Goal: Communication & Community: Answer question/provide support

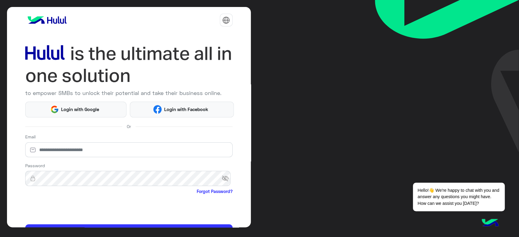
scroll to position [35, 0]
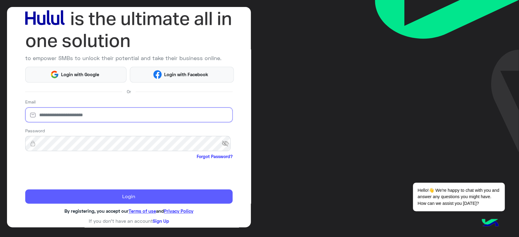
type input "**********"
click at [119, 195] on button "Login" at bounding box center [128, 197] width 207 height 15
click at [116, 202] on button "Login" at bounding box center [128, 197] width 207 height 15
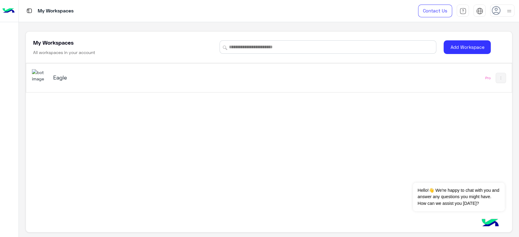
click at [69, 76] on h5 "Eagle" at bounding box center [138, 77] width 171 height 7
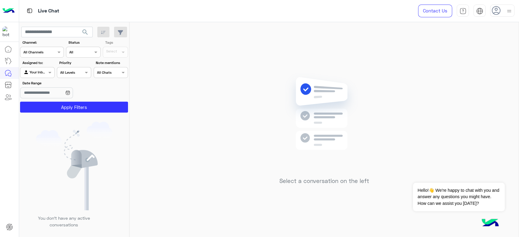
drag, startPoint x: 198, startPoint y: 52, endPoint x: 197, endPoint y: 55, distance: 3.8
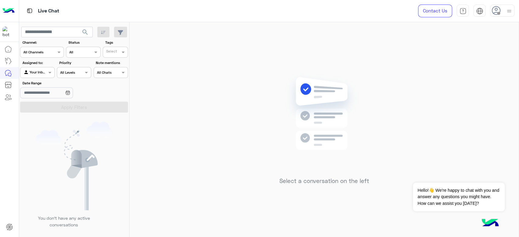
drag, startPoint x: 198, startPoint y: 57, endPoint x: 514, endPoint y: 10, distance: 318.9
click at [514, 10] on div at bounding box center [502, 11] width 24 height 12
click at [462, 45] on label "Online" at bounding box center [476, 46] width 66 height 11
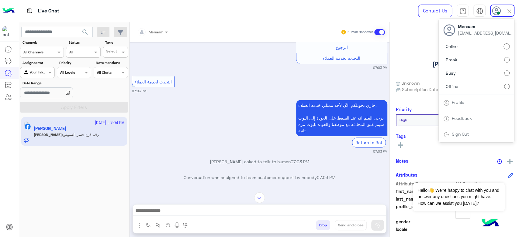
scroll to position [579, 0]
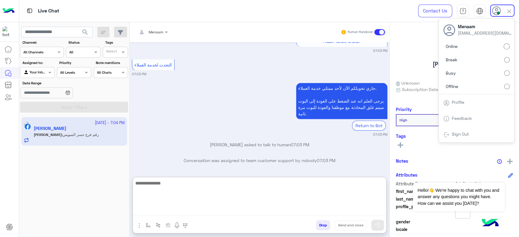
click at [167, 213] on textarea at bounding box center [259, 198] width 253 height 36
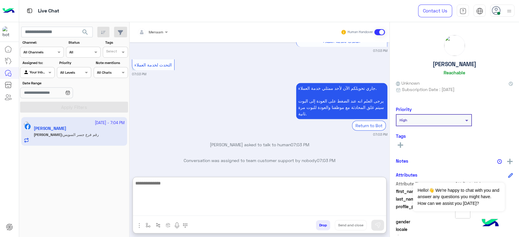
paste textarea "**********"
type textarea "**********"
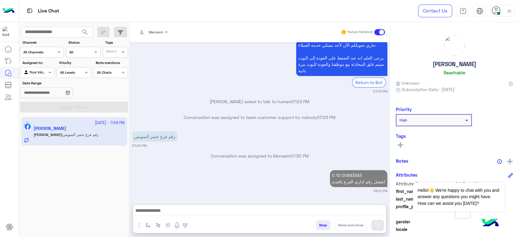
click at [446, 66] on h5 "Mahmoud Ashour" at bounding box center [455, 64] width 44 height 7
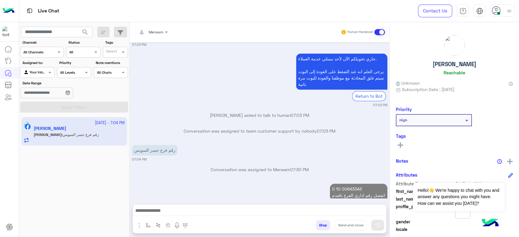
click at [446, 66] on h5 "Mahmoud Ashour" at bounding box center [455, 64] width 44 height 7
copy h5 "Mahmoud Ashour"
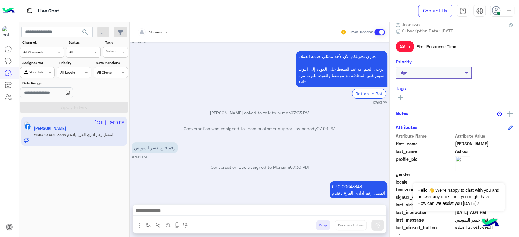
scroll to position [115, 0]
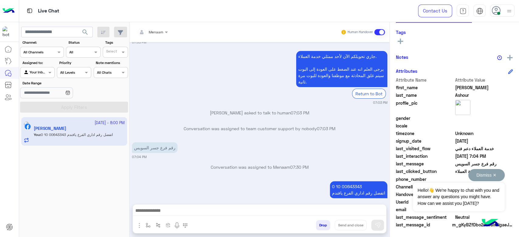
click at [490, 175] on button "Dismiss ✕" at bounding box center [486, 175] width 36 height 12
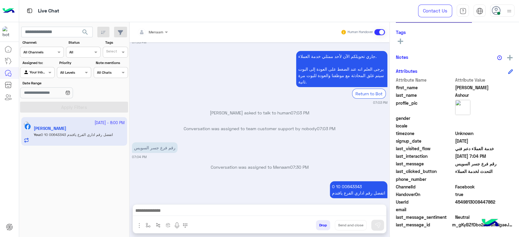
click at [476, 199] on span "4549813008447862" at bounding box center [484, 202] width 58 height 6
copy span "4549813008447862"
click at [322, 221] on button "Drop" at bounding box center [323, 225] width 14 height 10
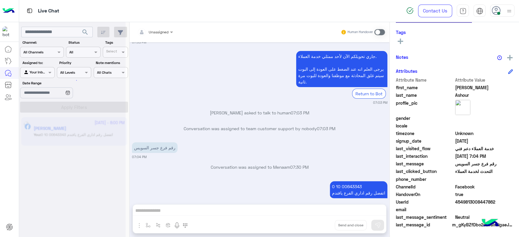
scroll to position [1629, 0]
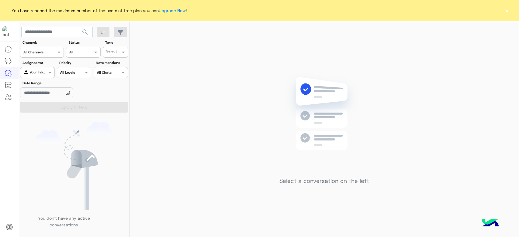
click at [506, 9] on button "×" at bounding box center [507, 10] width 6 height 6
click at [501, 15] on div "You have reached the maximum number of the users of free plan you can Upgrade N…" at bounding box center [259, 10] width 519 height 21
click at [511, 9] on div "You have reached the maximum number of the users of free plan you can Upgrade N…" at bounding box center [259, 10] width 519 height 21
click at [506, 11] on button "×" at bounding box center [507, 10] width 6 height 6
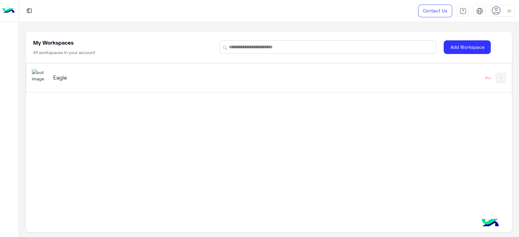
click at [51, 89] on div "Eagle Pro" at bounding box center [268, 78] width 485 height 29
click at [58, 77] on h5 "Eagle" at bounding box center [138, 77] width 171 height 7
